Goal: Register for event/course

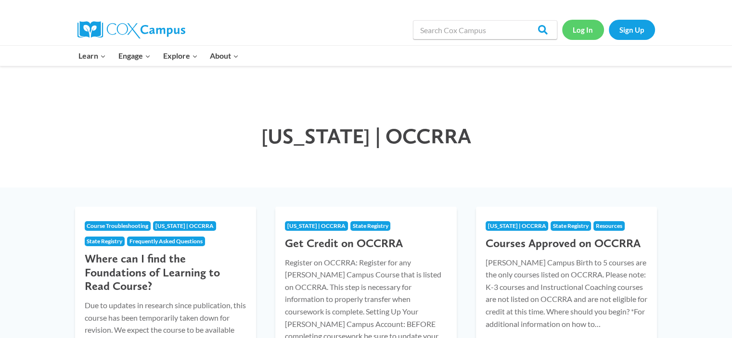
click at [579, 28] on link "Log In" at bounding box center [583, 30] width 42 height 20
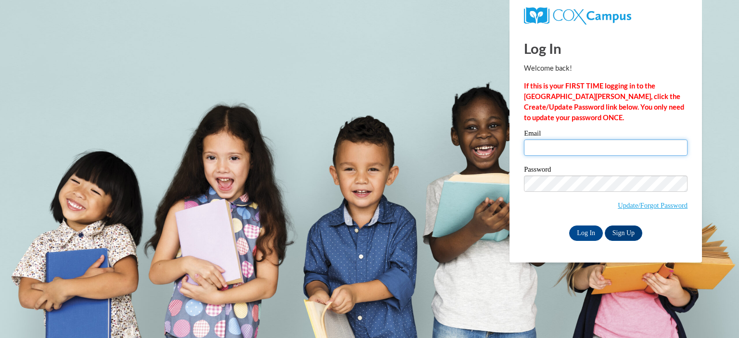
click at [537, 143] on input "Email" at bounding box center [606, 148] width 164 height 16
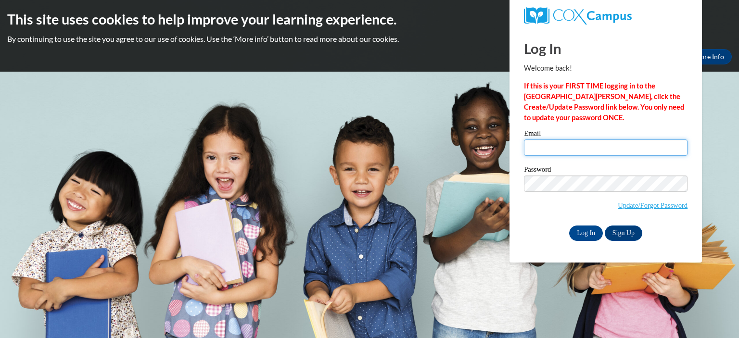
type input "[EMAIL_ADDRESS][DOMAIN_NAME]"
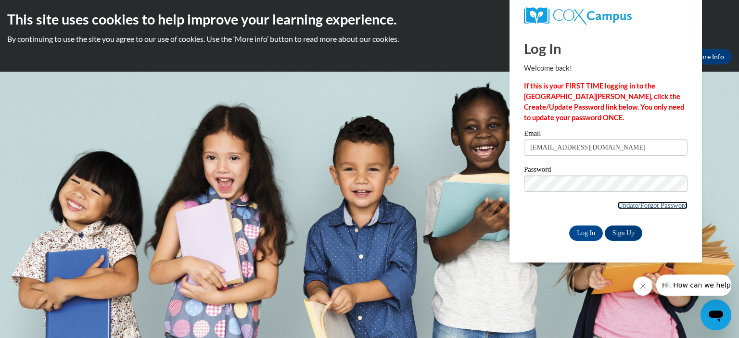
click at [650, 207] on link "Update/Forgot Password" at bounding box center [653, 206] width 70 height 8
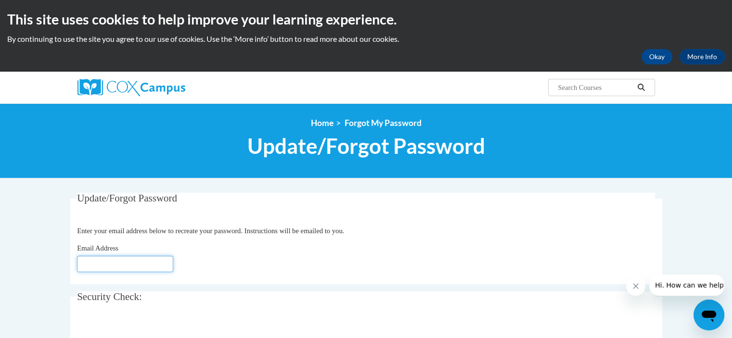
click at [114, 262] on input "Email Address" at bounding box center [125, 264] width 96 height 16
type input "astonerock1234@gmail.com"
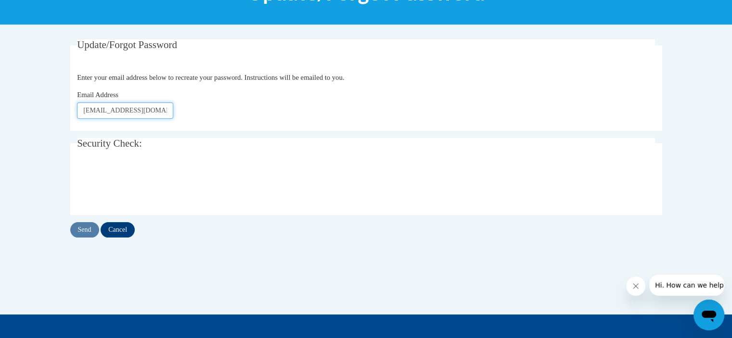
scroll to position [192, 0]
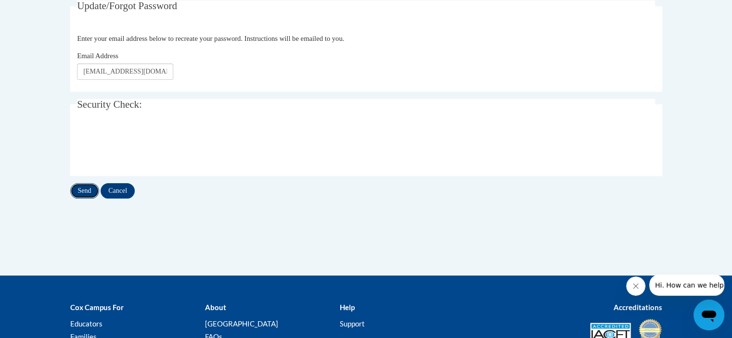
click at [89, 192] on input "Send" at bounding box center [84, 190] width 29 height 15
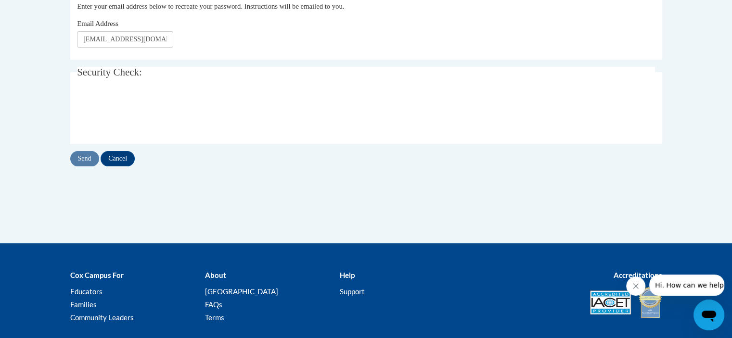
scroll to position [314, 0]
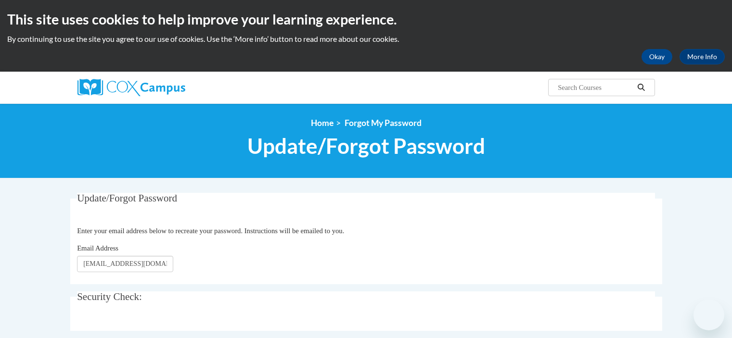
scroll to position [103, 0]
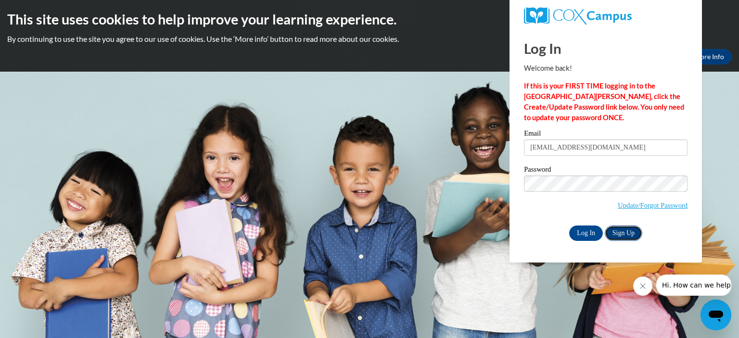
click at [629, 236] on link "Sign Up" at bounding box center [624, 233] width 38 height 15
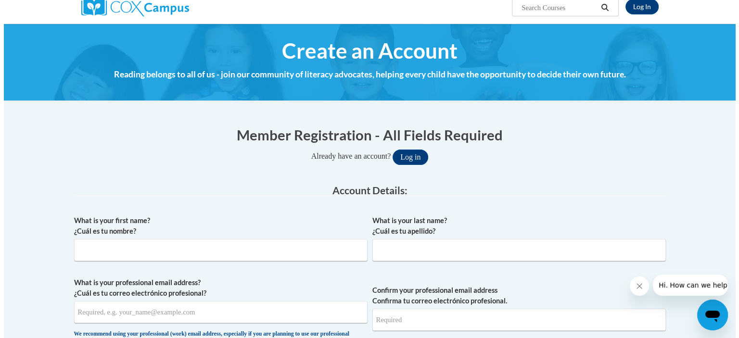
scroll to position [96, 0]
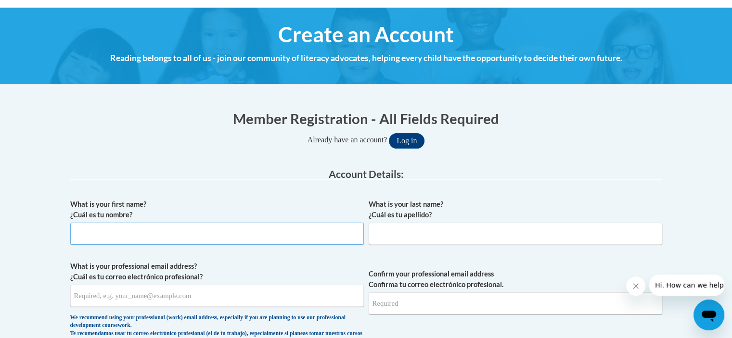
click at [138, 240] on input "What is your first name? ¿Cuál es tu nombre?" at bounding box center [216, 234] width 293 height 22
type input "Abbey"
click at [414, 142] on button "Log in" at bounding box center [407, 140] width 36 height 15
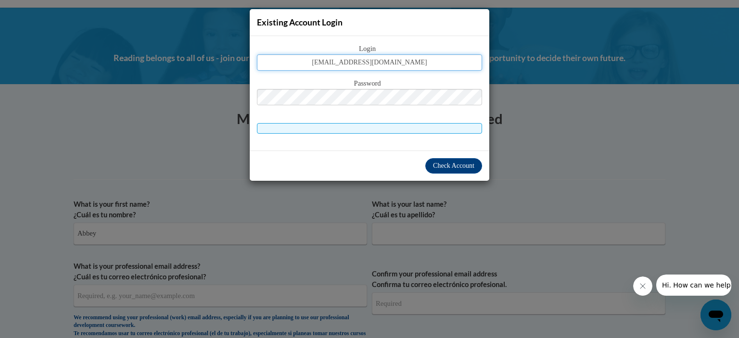
type input "[EMAIL_ADDRESS][DOMAIN_NAME]"
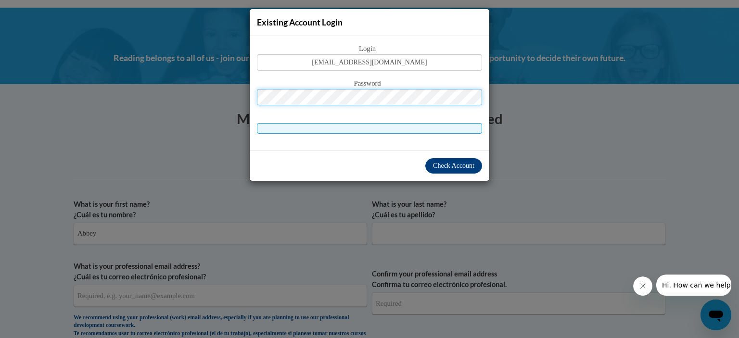
click at [393, 133] on button "Log in" at bounding box center [411, 140] width 36 height 15
click at [349, 127] on span at bounding box center [369, 128] width 225 height 11
click at [418, 131] on span at bounding box center [369, 128] width 225 height 11
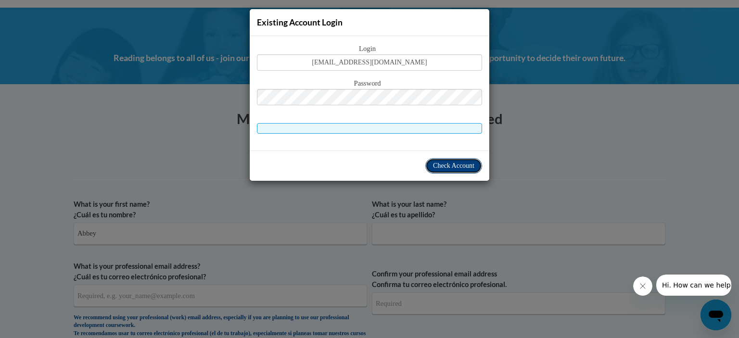
click at [453, 162] on span "Check Account" at bounding box center [453, 165] width 41 height 7
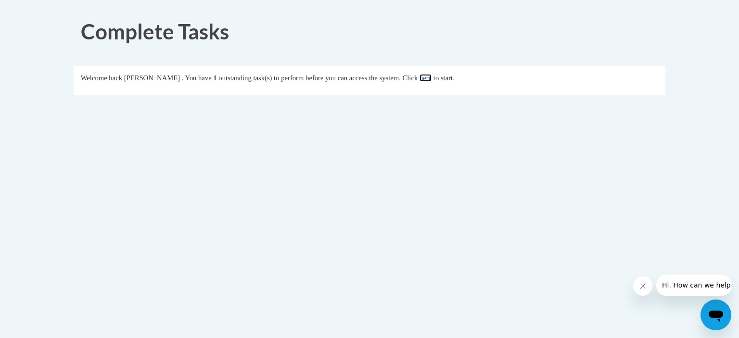
click at [432, 78] on link "here" at bounding box center [426, 78] width 12 height 8
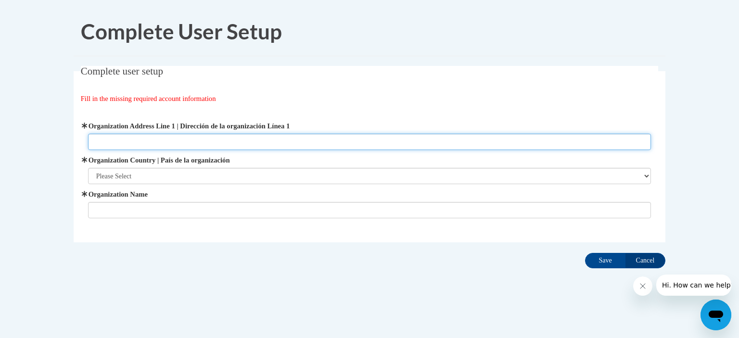
click at [182, 142] on input "Organization Address Line 1 | Dirección de la organización Línea 1" at bounding box center [369, 142] width 563 height 16
type input "211 Garfield Ave."
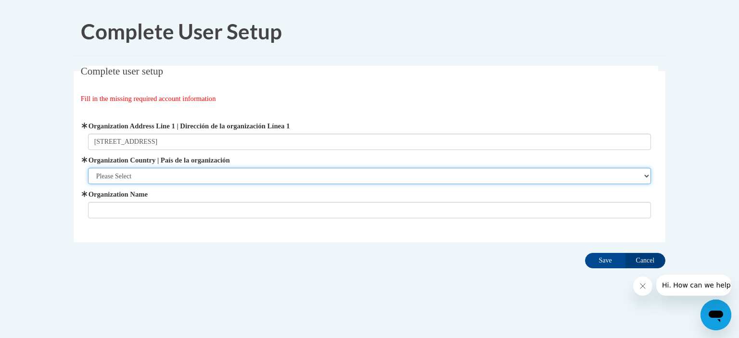
click at [153, 178] on select "Please Select United States | Estados Unidos Outside of the United States | Fue…" at bounding box center [369, 176] width 563 height 16
select select "ad49bcad-a171-4b2e-b99c-48b446064914"
click at [88, 168] on select "Please Select United States | Estados Unidos Outside of the United States | Fue…" at bounding box center [369, 176] width 563 height 16
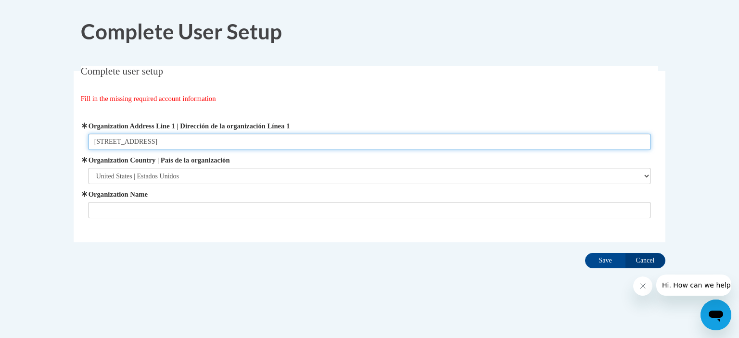
click at [169, 143] on input "211 Garfield Ave." at bounding box center [369, 142] width 563 height 16
type input "211 Garfield Ave. London OH 43140"
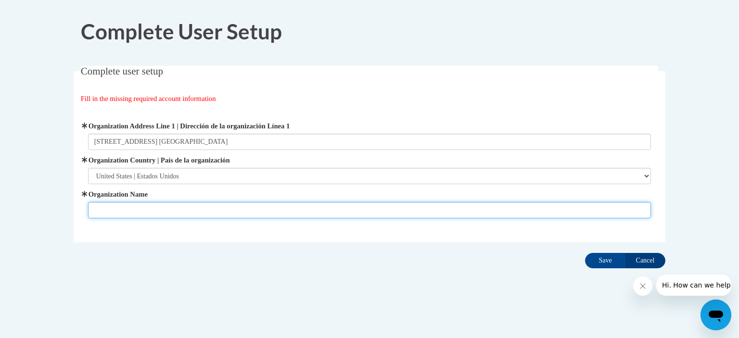
click at [147, 210] on input "Organization Name" at bounding box center [369, 210] width 563 height 16
type input "Presbyterian Child Center"
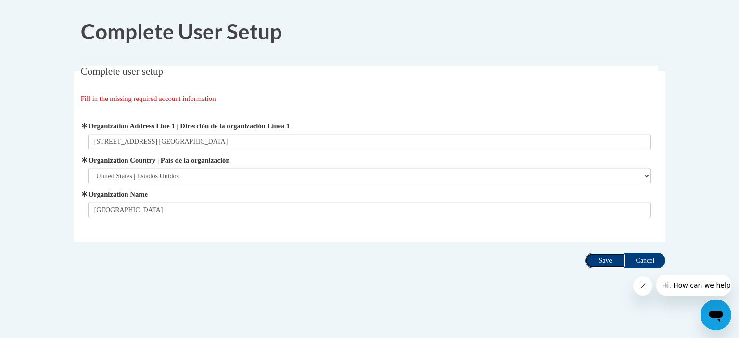
click at [599, 256] on input "Save" at bounding box center [605, 260] width 40 height 15
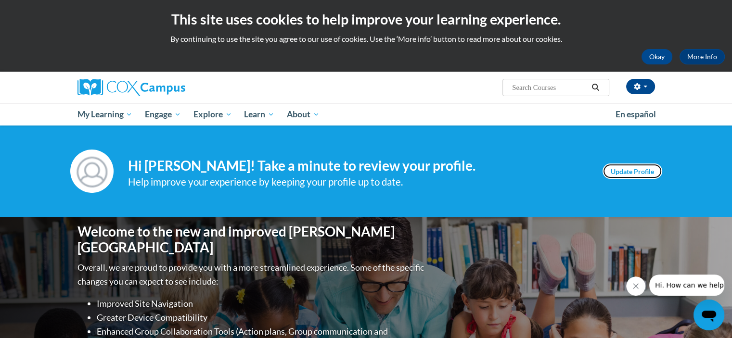
click at [638, 175] on link "Update Profile" at bounding box center [632, 171] width 60 height 15
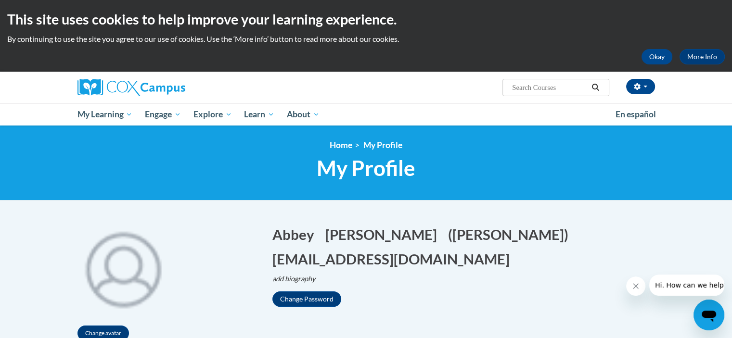
click at [544, 87] on input "Search..." at bounding box center [549, 88] width 77 height 12
type input "observing and recordning childrens behaviors"
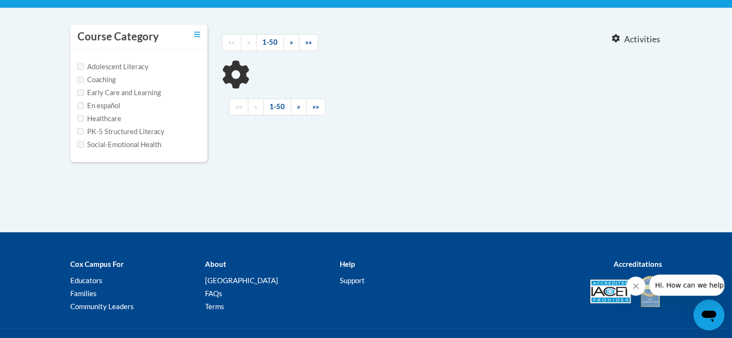
type input "observing and recordning childrens behaviors"
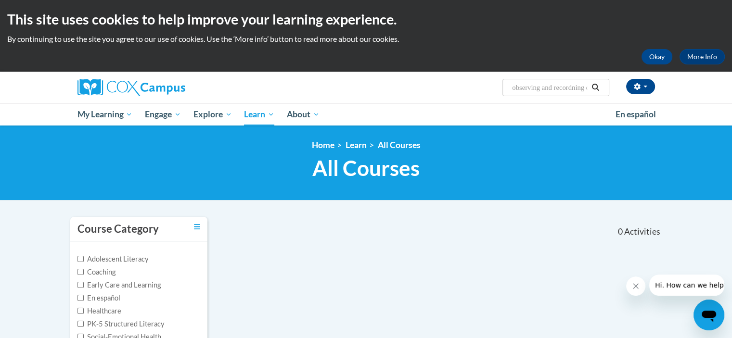
click at [528, 91] on input "observing and recordning childrens behaviors" at bounding box center [549, 88] width 77 height 12
drag, startPoint x: 510, startPoint y: 85, endPoint x: 548, endPoint y: 90, distance: 37.4
click at [548, 90] on span "Search Search... observing and recordning childrens behaviors" at bounding box center [555, 87] width 106 height 17
drag, startPoint x: 511, startPoint y: 87, endPoint x: 714, endPoint y: 104, distance: 204.3
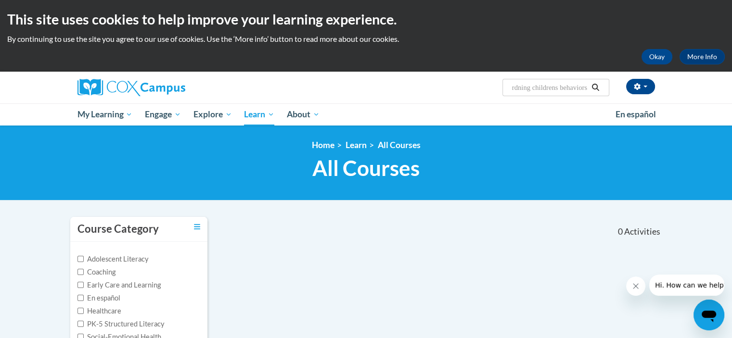
click at [714, 104] on div "Abbey Stonerock (America/Unknown UTC-04:00) My Profile Inbox My Transcripts Log…" at bounding box center [366, 99] width 732 height 54
type input "monitoring children's progress in language and literacy"
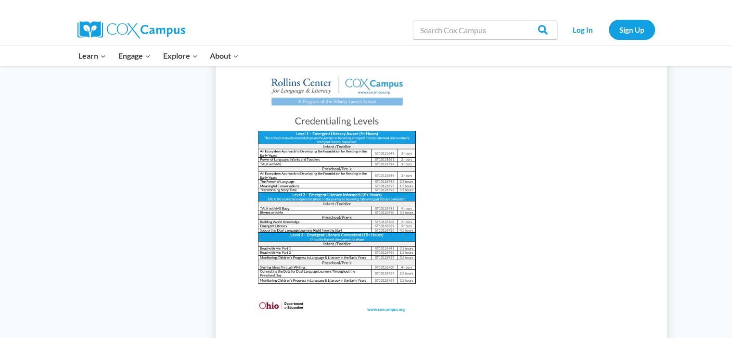
scroll to position [962, 0]
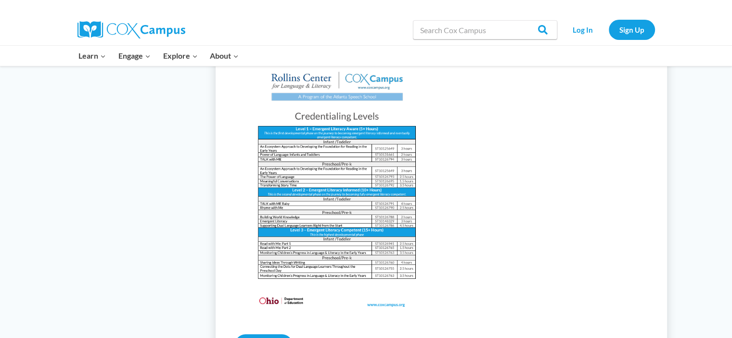
click at [360, 178] on img at bounding box center [337, 186] width 204 height 264
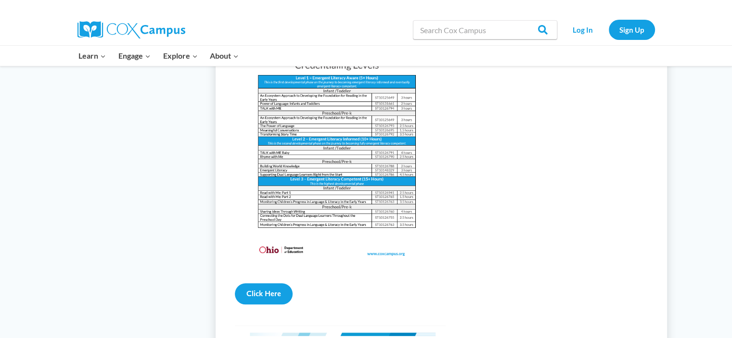
scroll to position [1107, 0]
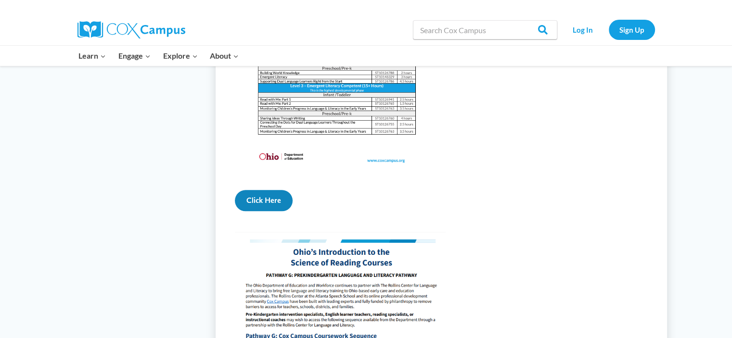
click at [274, 211] on link "Click Here" at bounding box center [264, 200] width 58 height 21
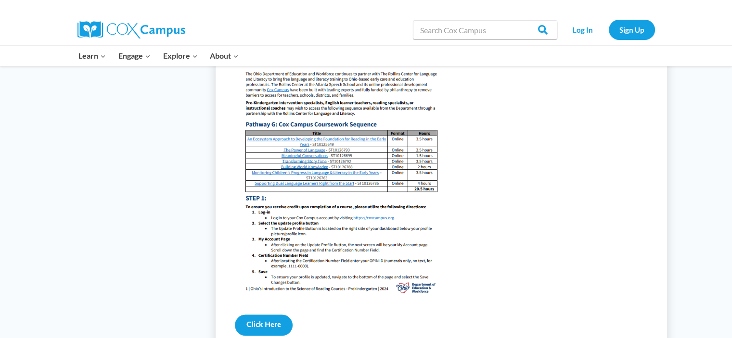
scroll to position [1395, 0]
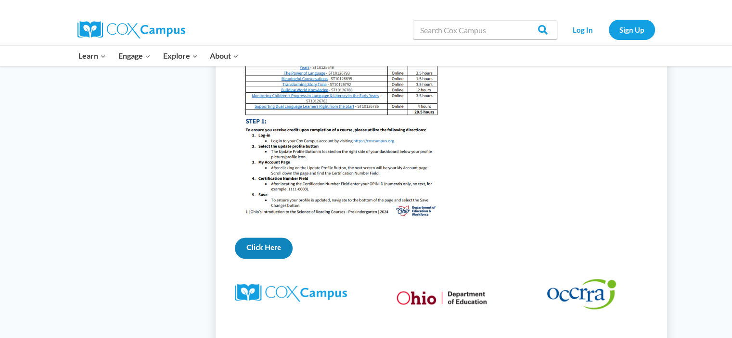
click at [288, 259] on link "Click Here" at bounding box center [264, 248] width 58 height 21
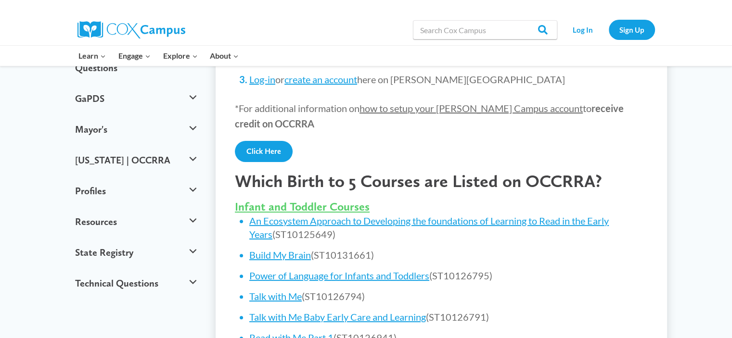
scroll to position [0, 0]
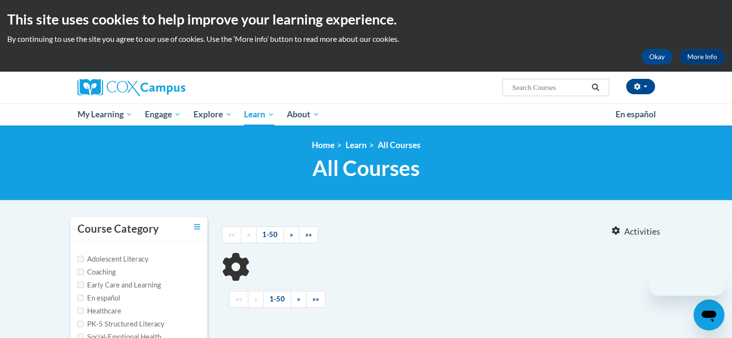
type input "monitoring children's progress in language and literacy"
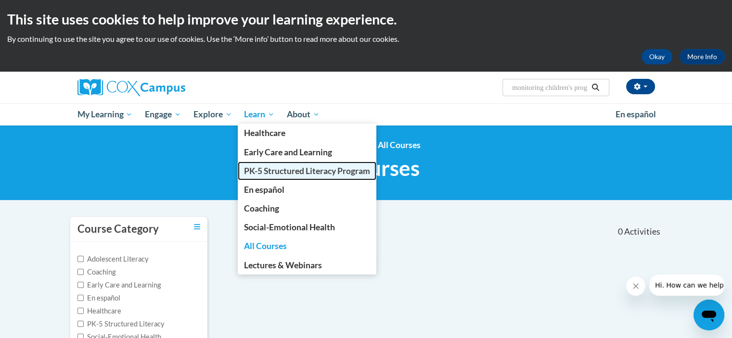
click at [288, 168] on span "PK-5 Structured Literacy Program" at bounding box center [307, 171] width 126 height 10
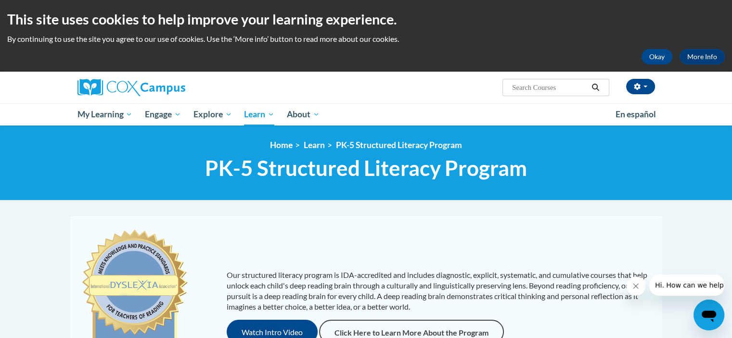
click at [524, 88] on input "Search..." at bounding box center [549, 88] width 77 height 12
type input "cda"
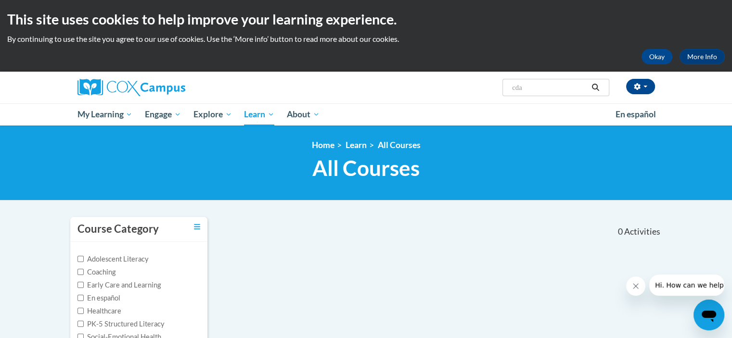
drag, startPoint x: 528, startPoint y: 88, endPoint x: 507, endPoint y: 92, distance: 22.1
click at [507, 92] on span "Search Search... cda" at bounding box center [555, 87] width 106 height 17
type input "ST10125649"
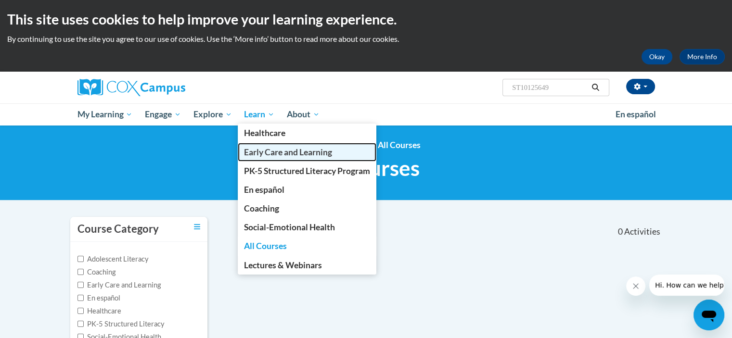
click at [290, 156] on span "Early Care and Learning" at bounding box center [288, 152] width 88 height 10
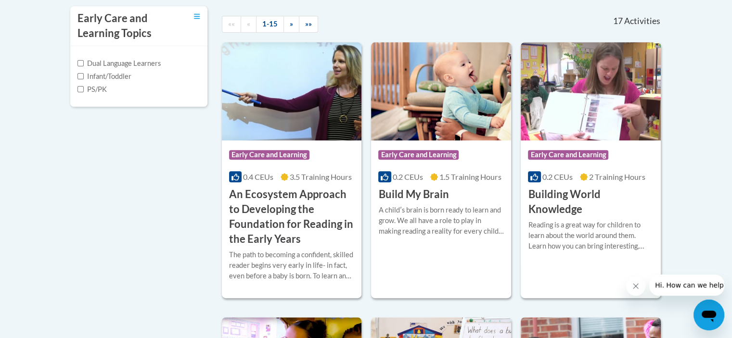
scroll to position [337, 0]
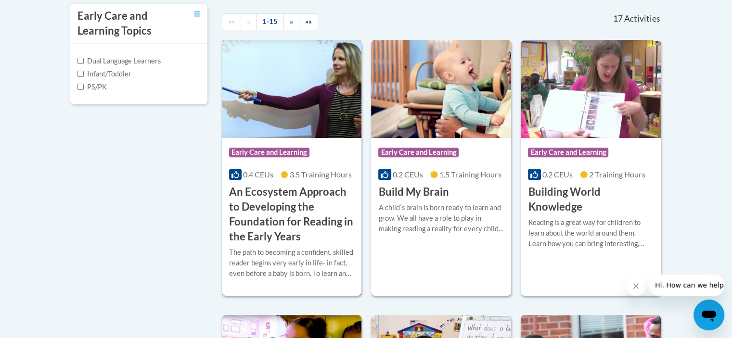
click at [275, 197] on h3 "An Ecosystem Approach to Developing the Foundation for Reading in the Early Yea…" at bounding box center [292, 214] width 126 height 59
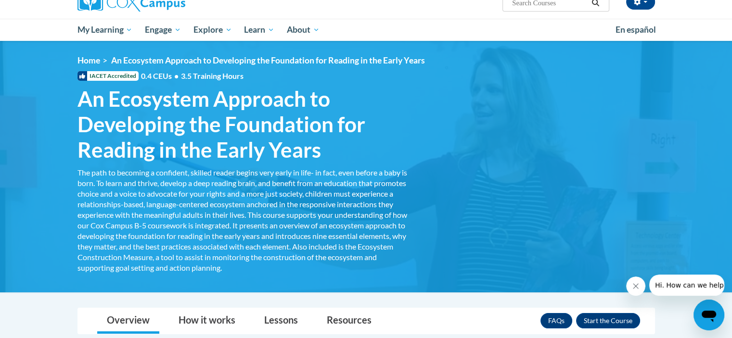
scroll to position [96, 0]
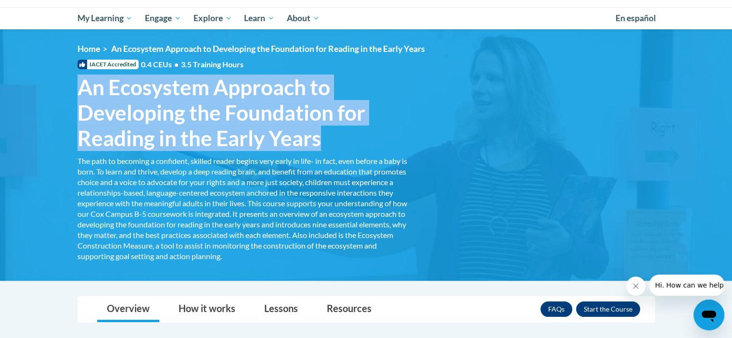
drag, startPoint x: 274, startPoint y: 144, endPoint x: 71, endPoint y: 82, distance: 212.2
click at [71, 82] on h1 "An Ecosystem Approach to Developing the Foundation for Reading in the Early Yea…" at bounding box center [243, 113] width 346 height 76
copy span "An Ecosystem Approach to Developing the Foundation for Reading in the Early Yea…"
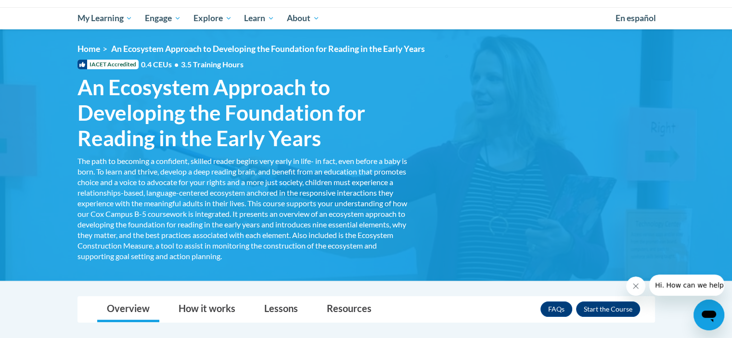
click at [499, 185] on div "<en>My Learning</en><fr>New fr_My Learning</fr><it>New it_My Learning</it><de>N…" at bounding box center [366, 155] width 606 height 222
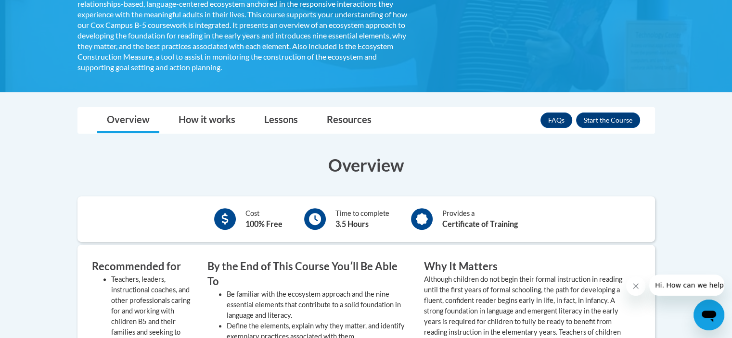
scroll to position [289, 0]
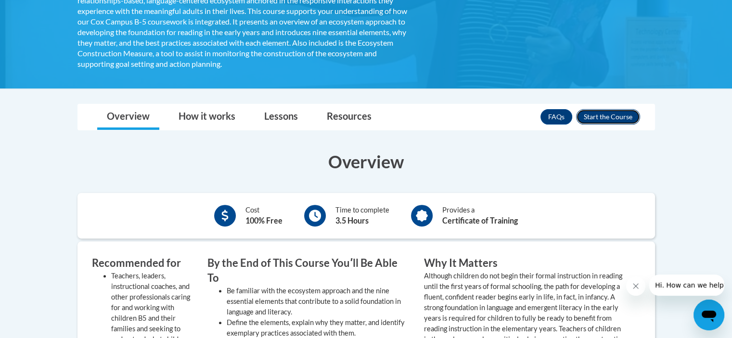
click at [616, 117] on button "Enroll" at bounding box center [608, 116] width 64 height 15
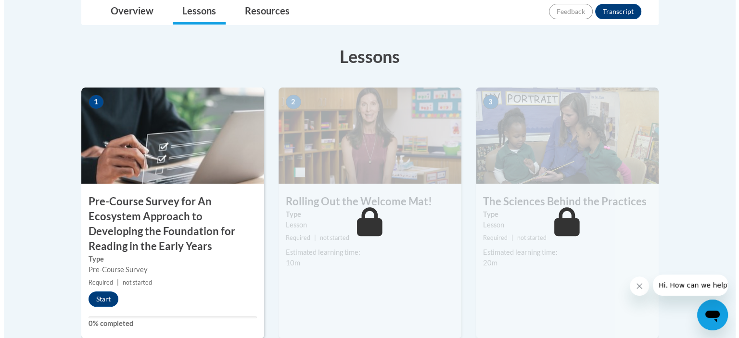
scroll to position [289, 0]
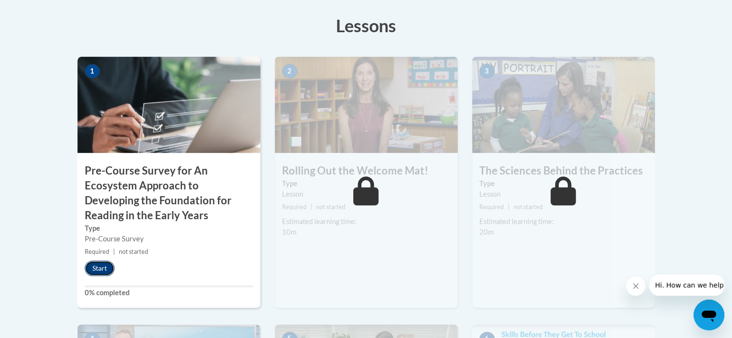
click at [104, 269] on button "Start" at bounding box center [100, 268] width 30 height 15
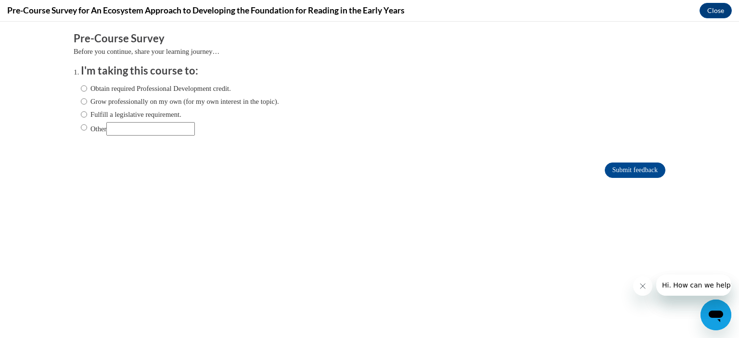
scroll to position [0, 0]
click at [150, 89] on label "Obtain required Professional Development credit." at bounding box center [156, 88] width 150 height 11
click at [87, 89] on input "Obtain required Professional Development credit." at bounding box center [84, 88] width 6 height 11
radio input "true"
click at [628, 168] on input "Submit feedback" at bounding box center [635, 170] width 61 height 15
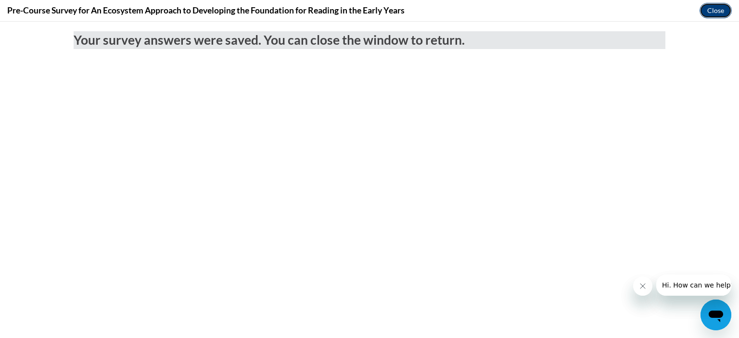
click at [716, 9] on button "Close" at bounding box center [716, 10] width 32 height 15
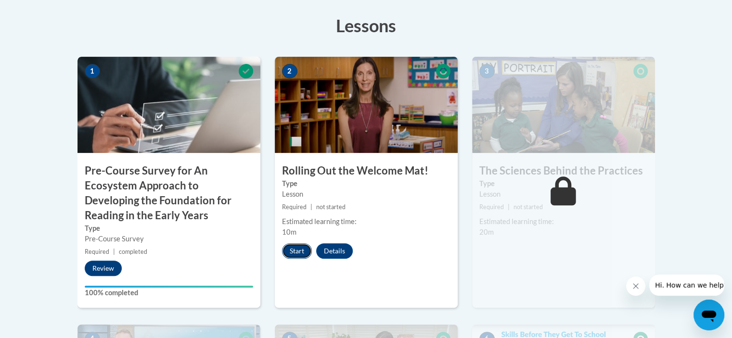
click at [292, 251] on button "Start" at bounding box center [297, 250] width 30 height 15
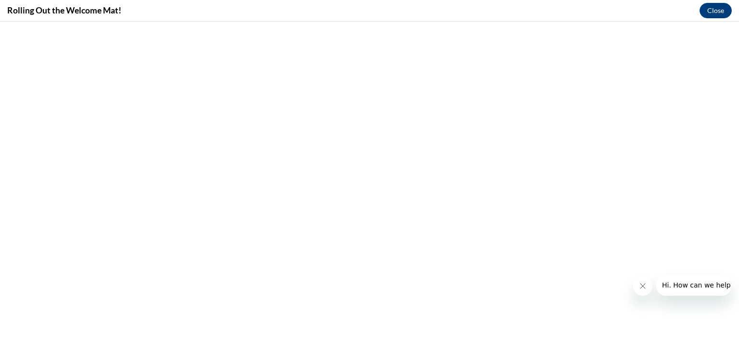
click at [640, 288] on icon "Close message from company" at bounding box center [642, 286] width 5 height 5
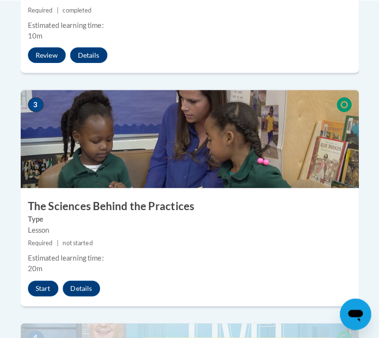
scroll to position [866, 0]
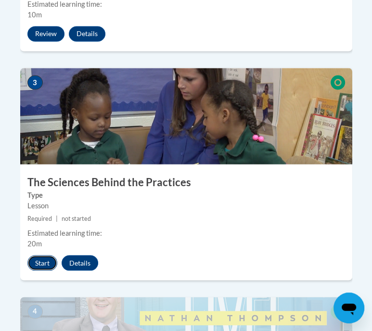
click at [43, 255] on button "Start" at bounding box center [42, 262] width 30 height 15
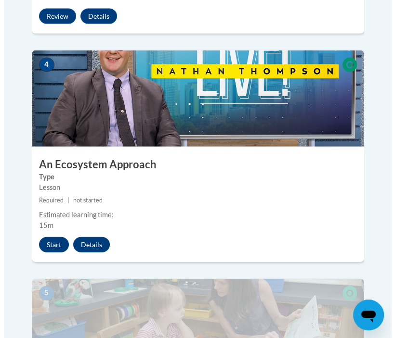
scroll to position [1064, 0]
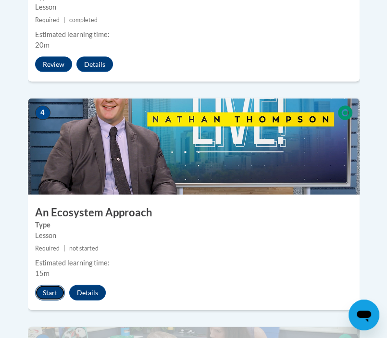
click at [47, 285] on button "Start" at bounding box center [50, 292] width 30 height 15
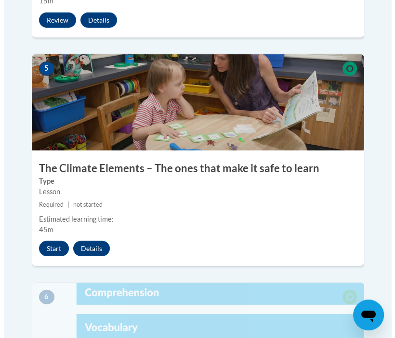
scroll to position [1353, 0]
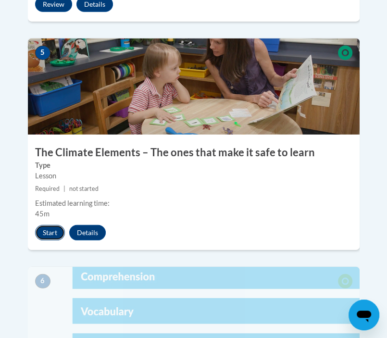
click at [48, 225] on button "Start" at bounding box center [50, 232] width 30 height 15
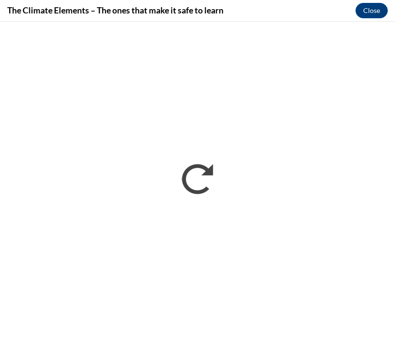
scroll to position [0, 0]
